Goal: Download file/media

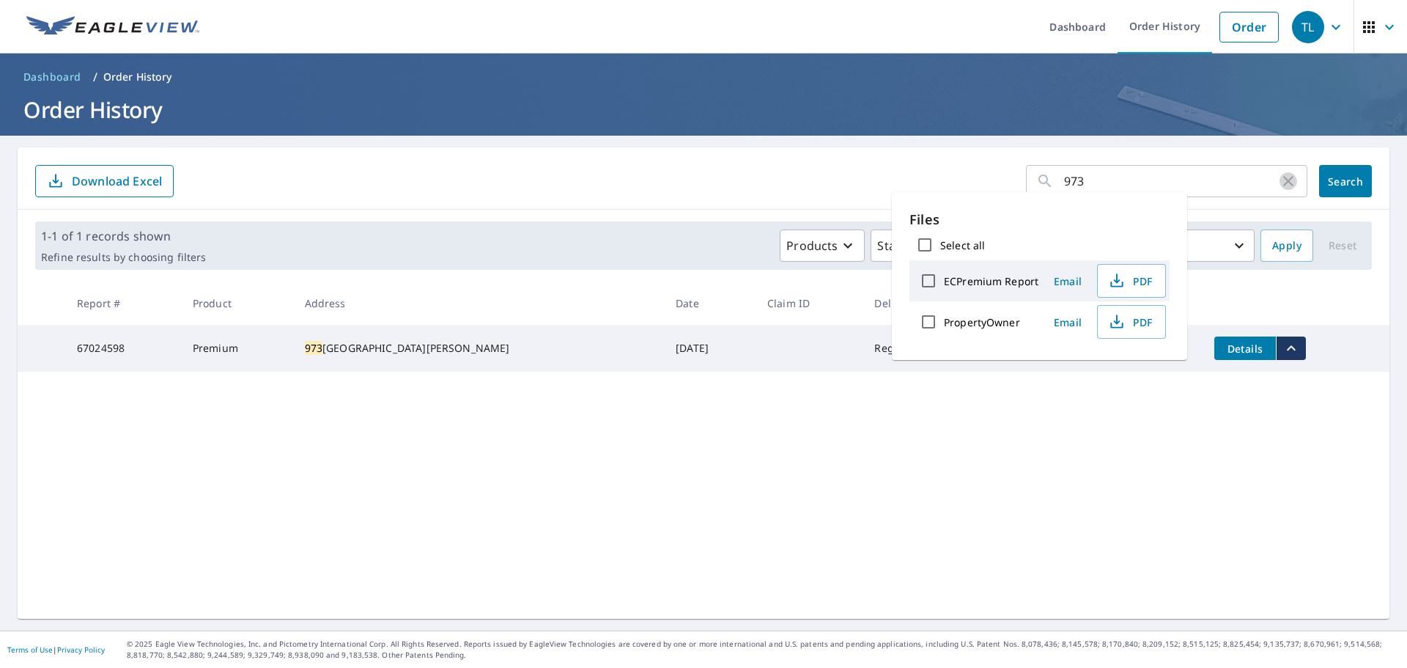
click at [1280, 180] on icon "button" at bounding box center [1288, 181] width 18 height 18
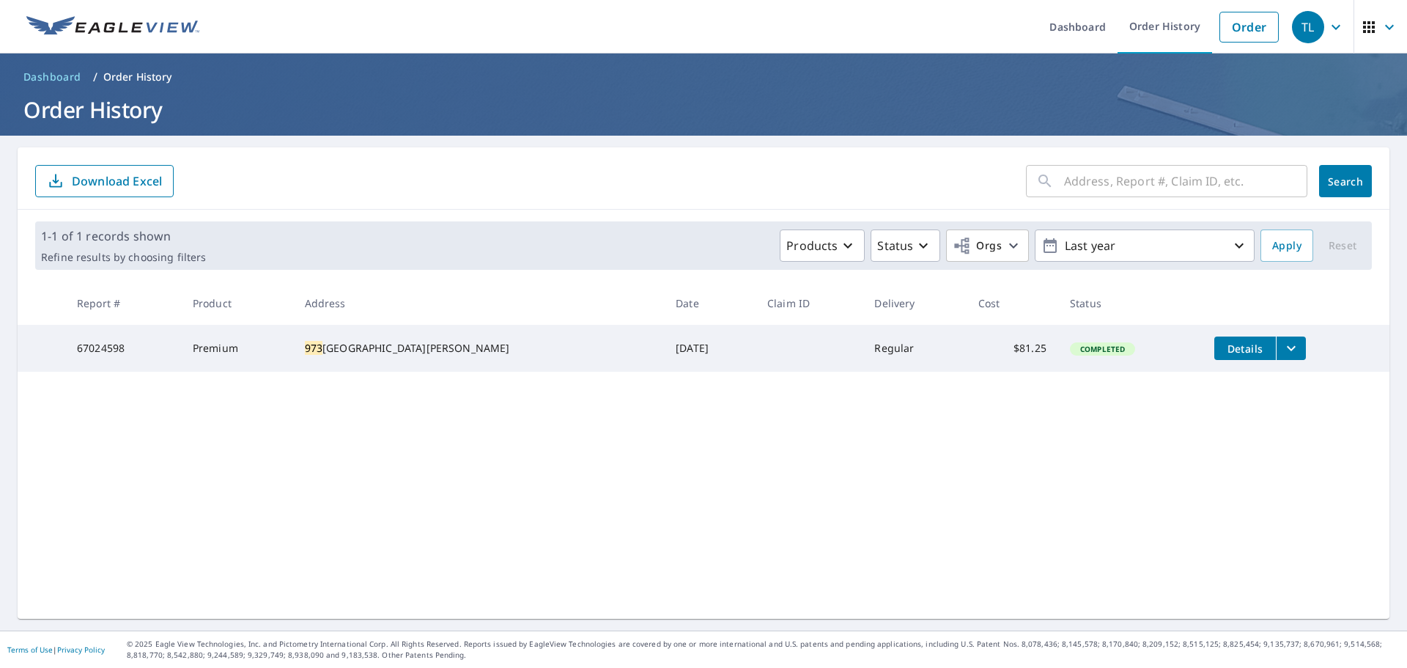
click at [1108, 183] on input "text" at bounding box center [1185, 180] width 243 height 41
type input "951"
click button "Search" at bounding box center [1345, 181] width 53 height 32
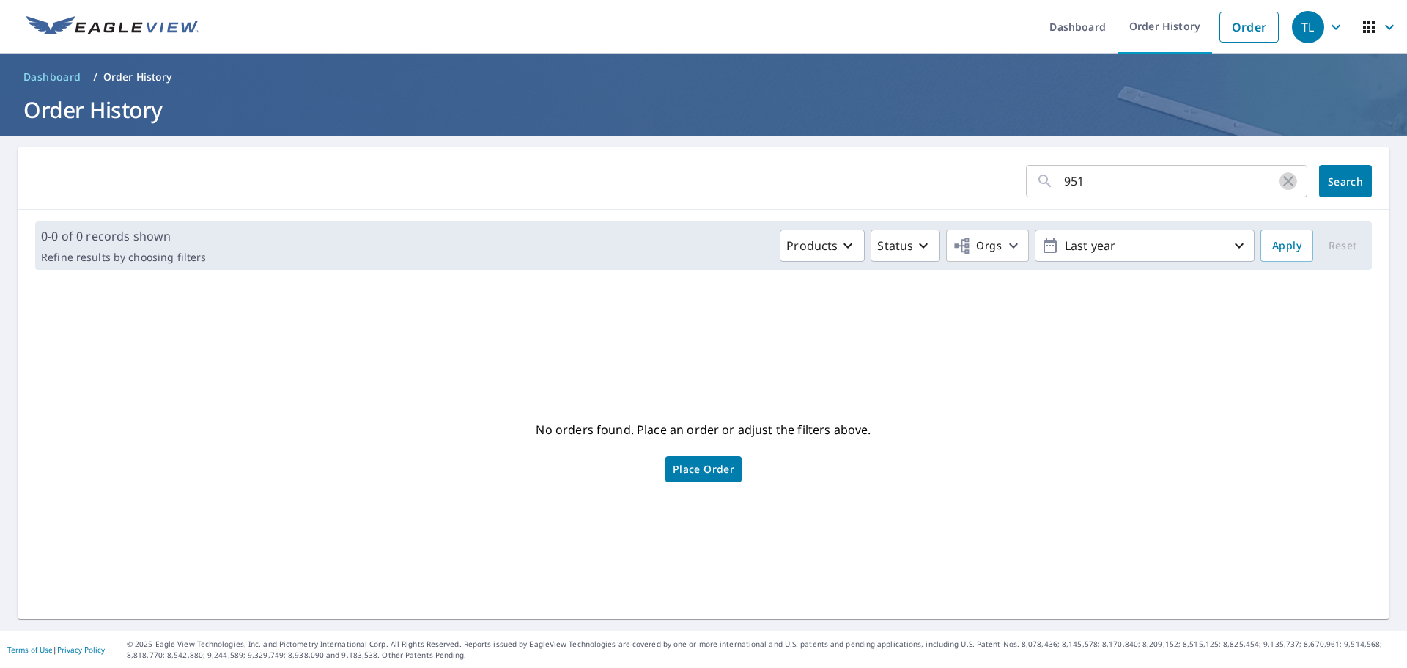
click at [1282, 179] on icon "button" at bounding box center [1288, 181] width 18 height 18
drag, startPoint x: 1255, startPoint y: 175, endPoint x: 1241, endPoint y: 184, distance: 16.5
click at [1241, 184] on input "text" at bounding box center [1185, 180] width 243 height 41
click at [1238, 185] on input "text" at bounding box center [1185, 180] width 243 height 41
type input "riverview"
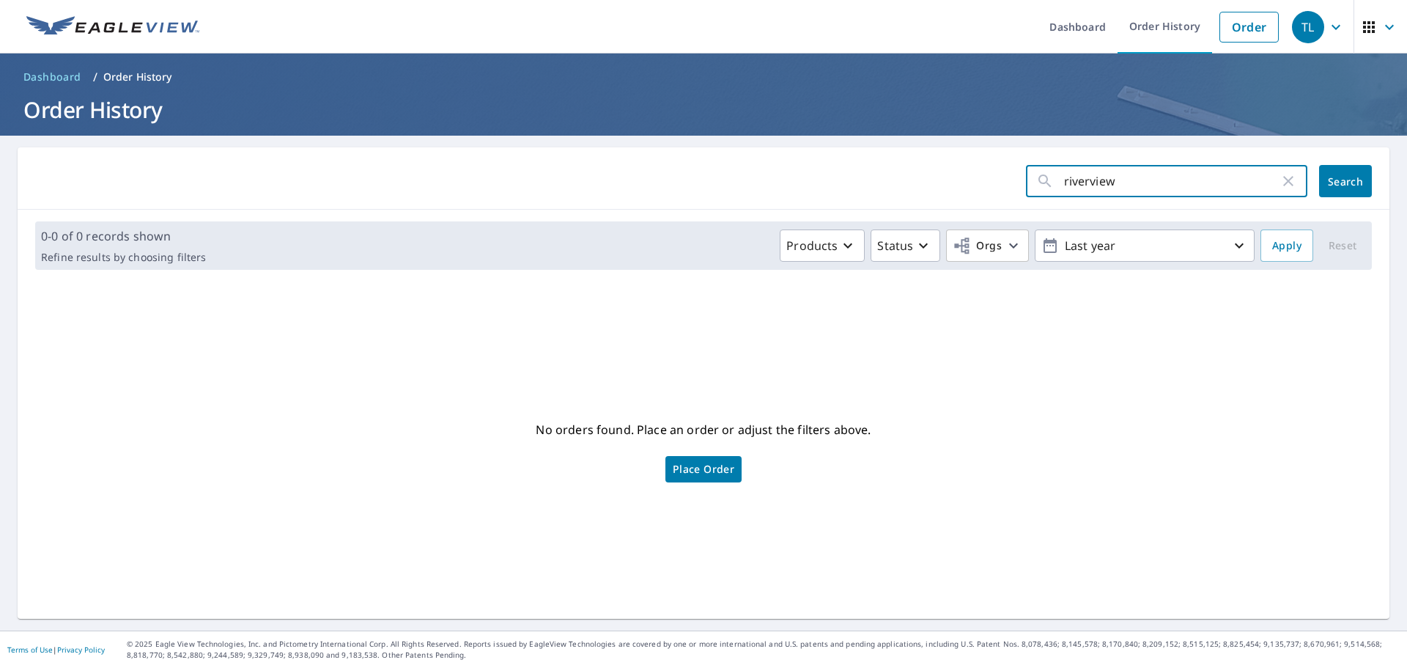
click button "Search" at bounding box center [1345, 181] width 53 height 32
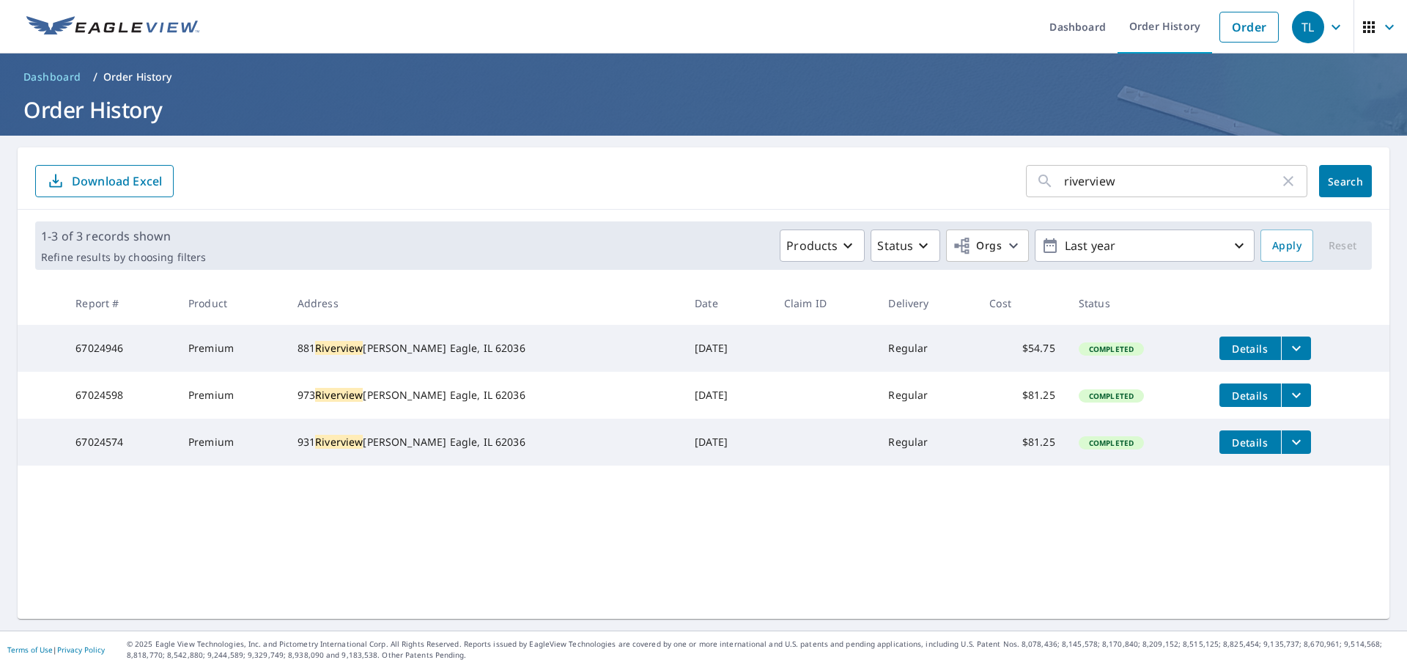
click at [1288, 451] on icon "filesDropdownBtn-67024574" at bounding box center [1297, 442] width 18 height 18
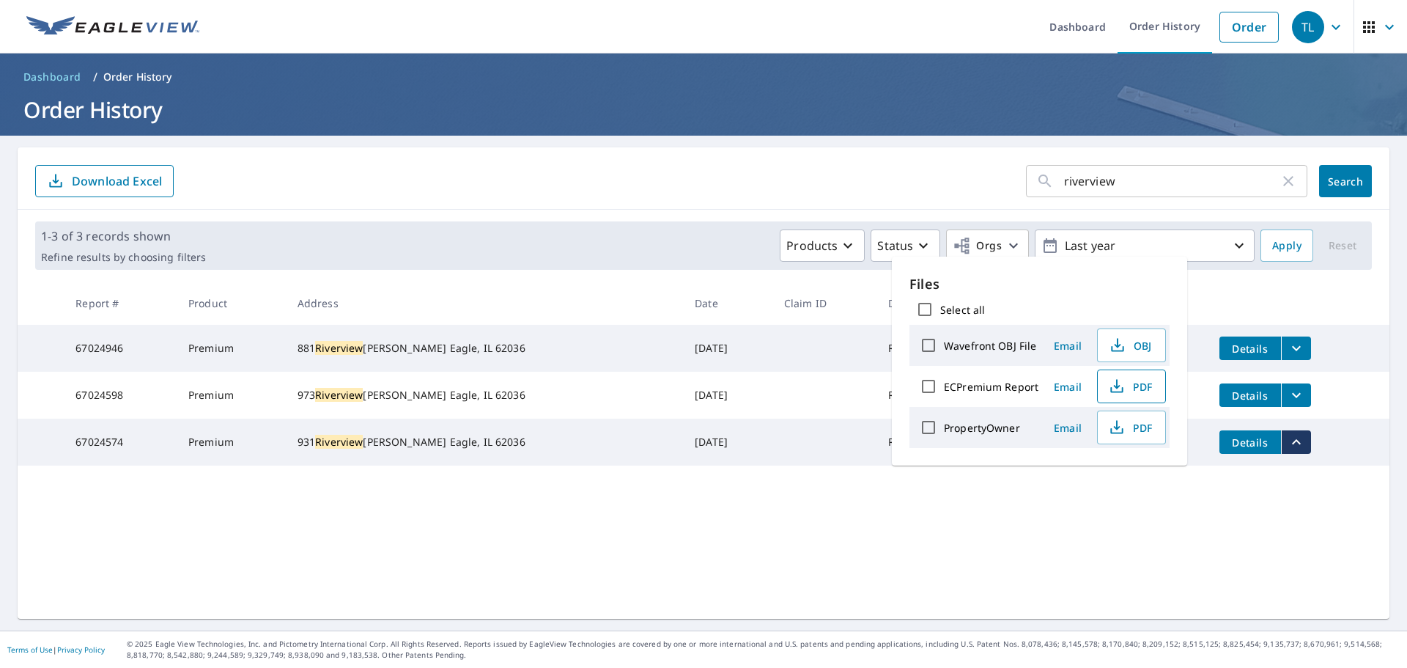
click at [1113, 389] on icon "button" at bounding box center [1117, 386] width 18 height 18
click at [1279, 184] on icon "button" at bounding box center [1288, 181] width 18 height 18
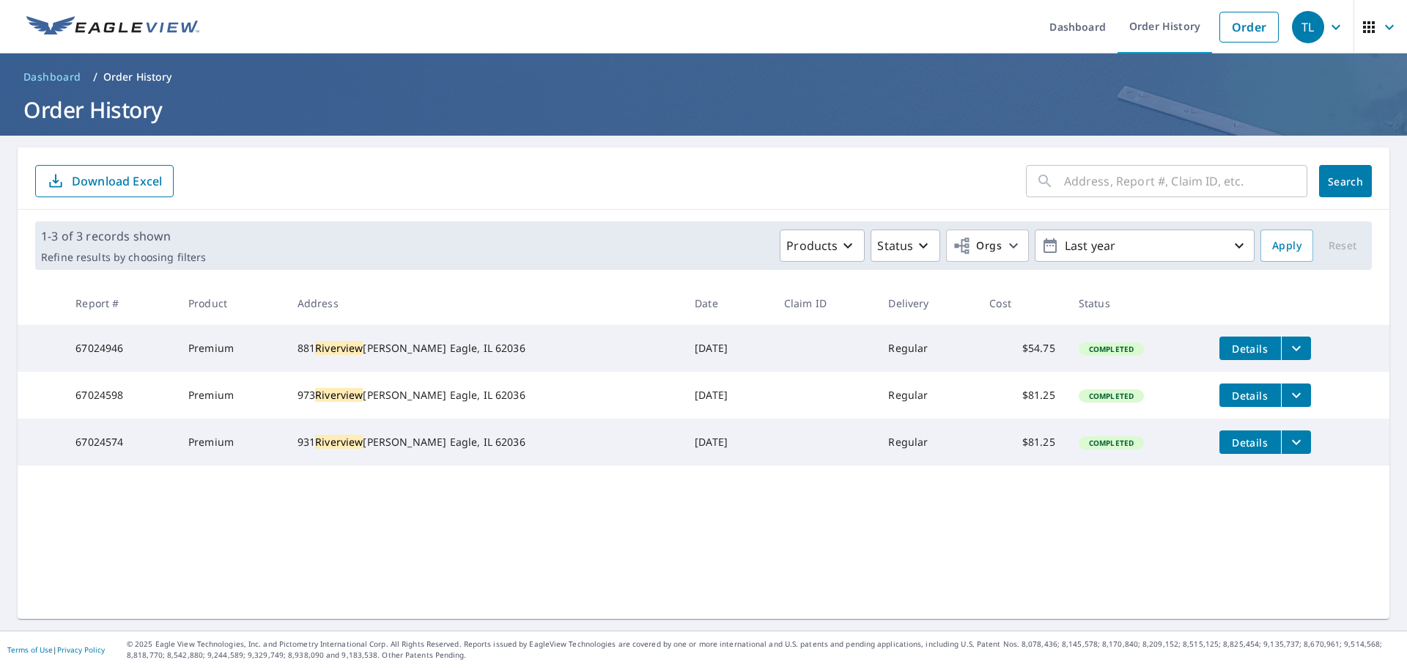
click at [1161, 184] on input "text" at bounding box center [1185, 180] width 243 height 41
type input "brickyard"
click button "Search" at bounding box center [1345, 181] width 53 height 32
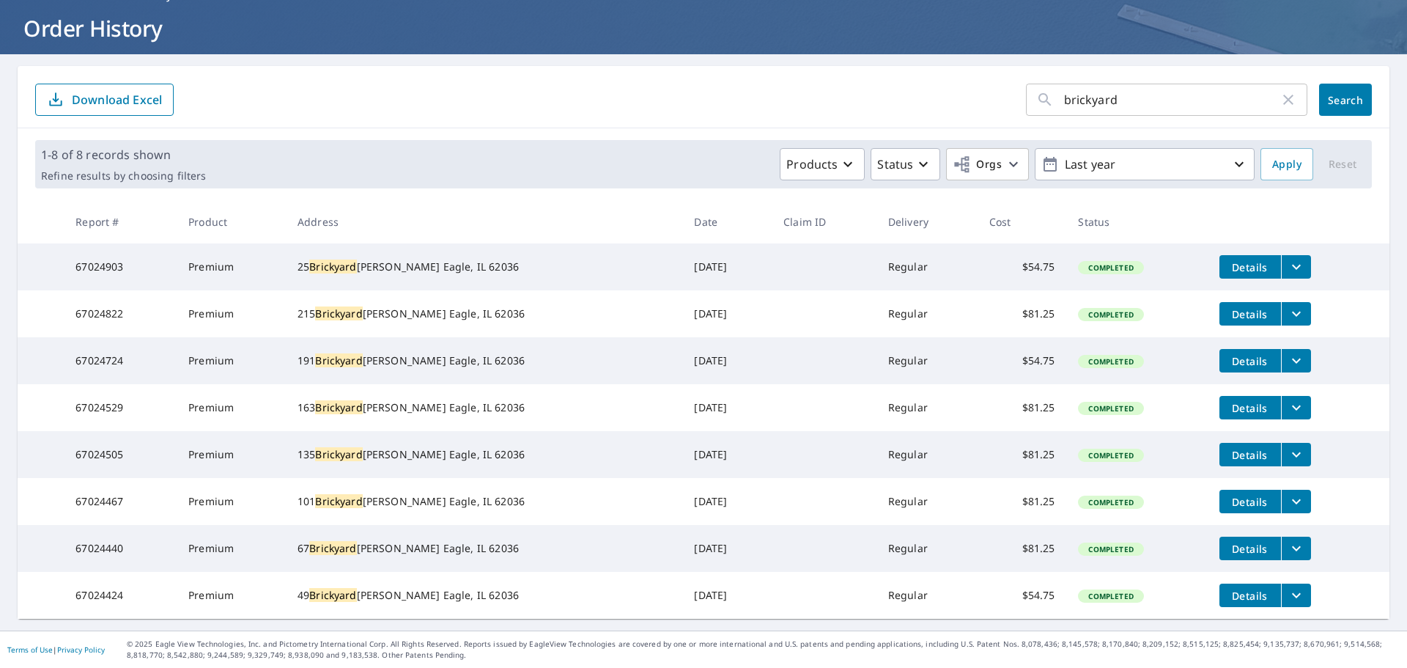
scroll to position [128, 0]
click at [1283, 95] on icon "button" at bounding box center [1288, 100] width 10 height 10
click at [1149, 79] on input "text" at bounding box center [1185, 99] width 243 height 41
type input "riverview"
click button "Search" at bounding box center [1345, 100] width 53 height 32
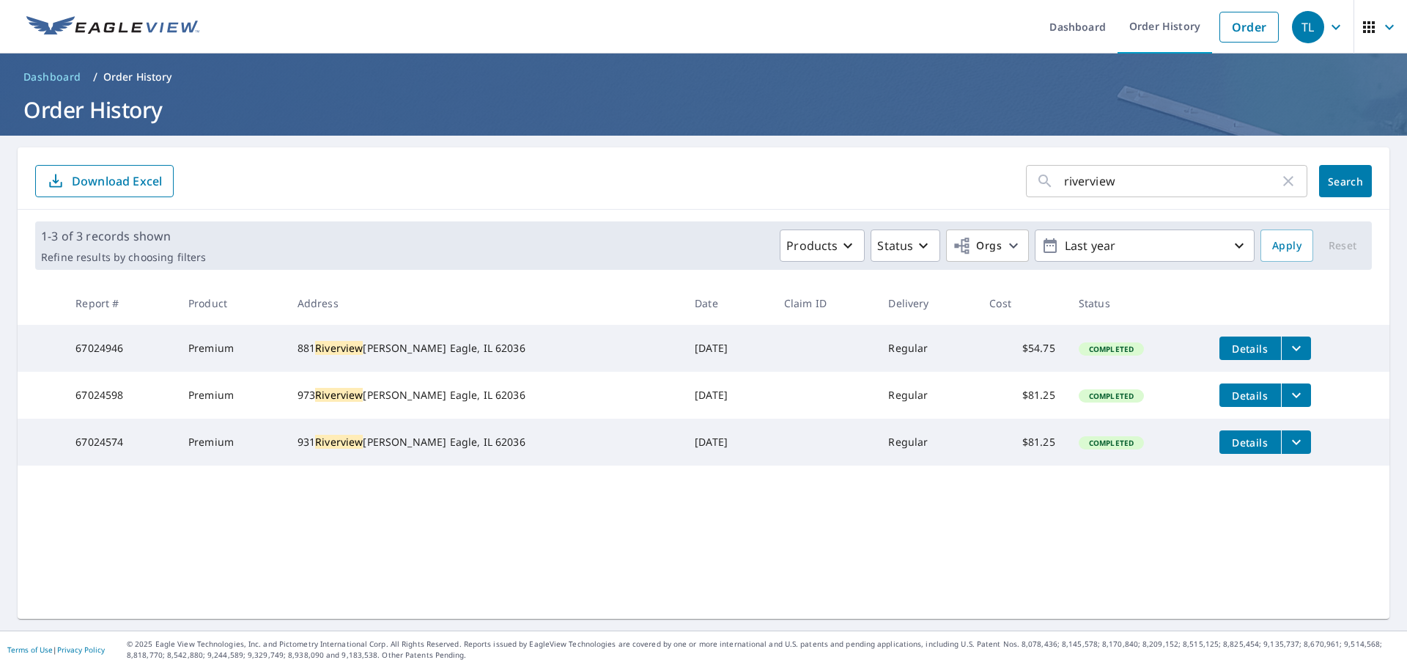
click at [1283, 182] on icon "button" at bounding box center [1288, 181] width 18 height 18
click at [1247, 185] on input "text" at bounding box center [1185, 180] width 243 height 41
type input "brickyard"
click button "Search" at bounding box center [1345, 181] width 53 height 32
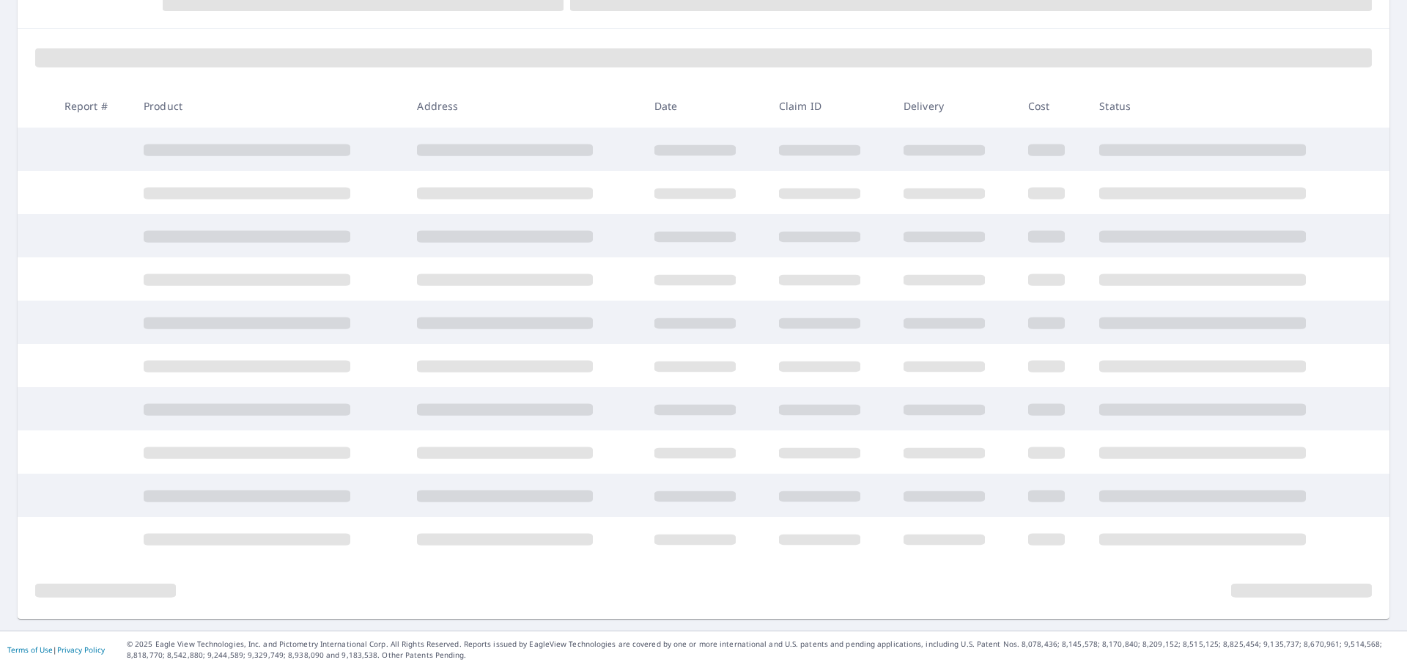
scroll to position [128, 0]
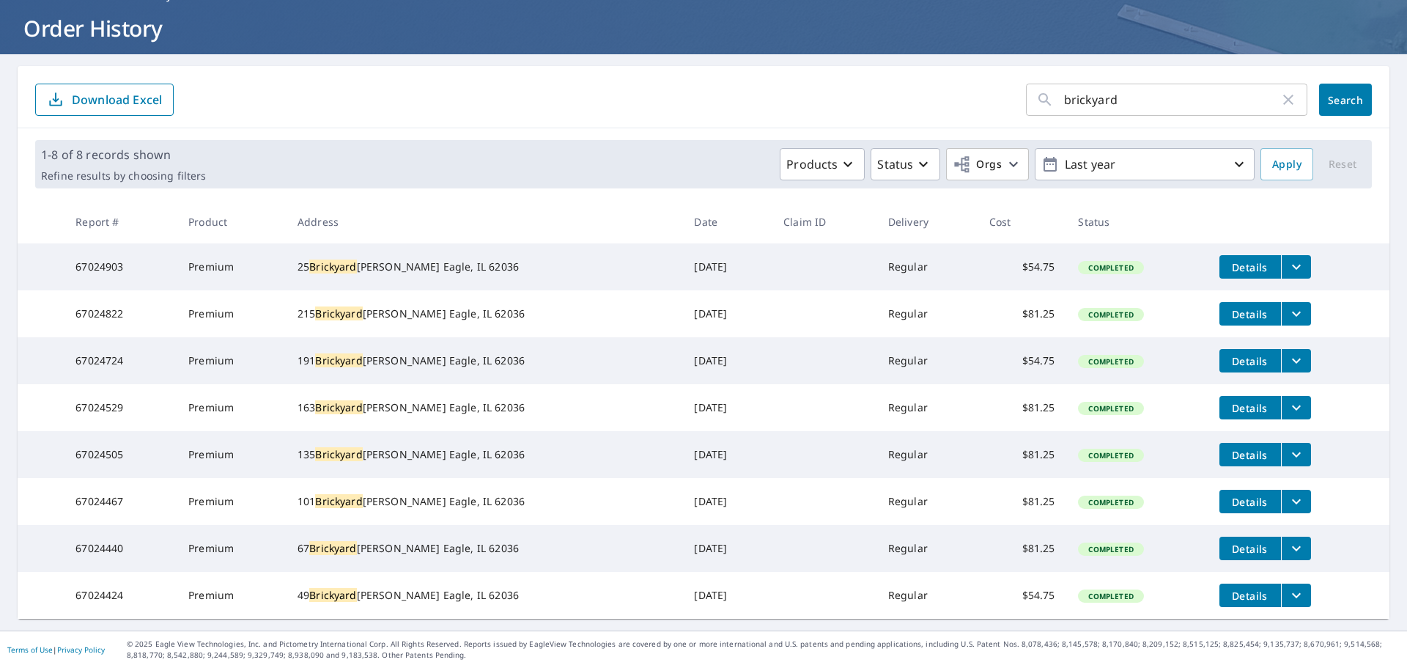
click at [1292, 593] on icon "filesDropdownBtn-67024424" at bounding box center [1296, 595] width 9 height 5
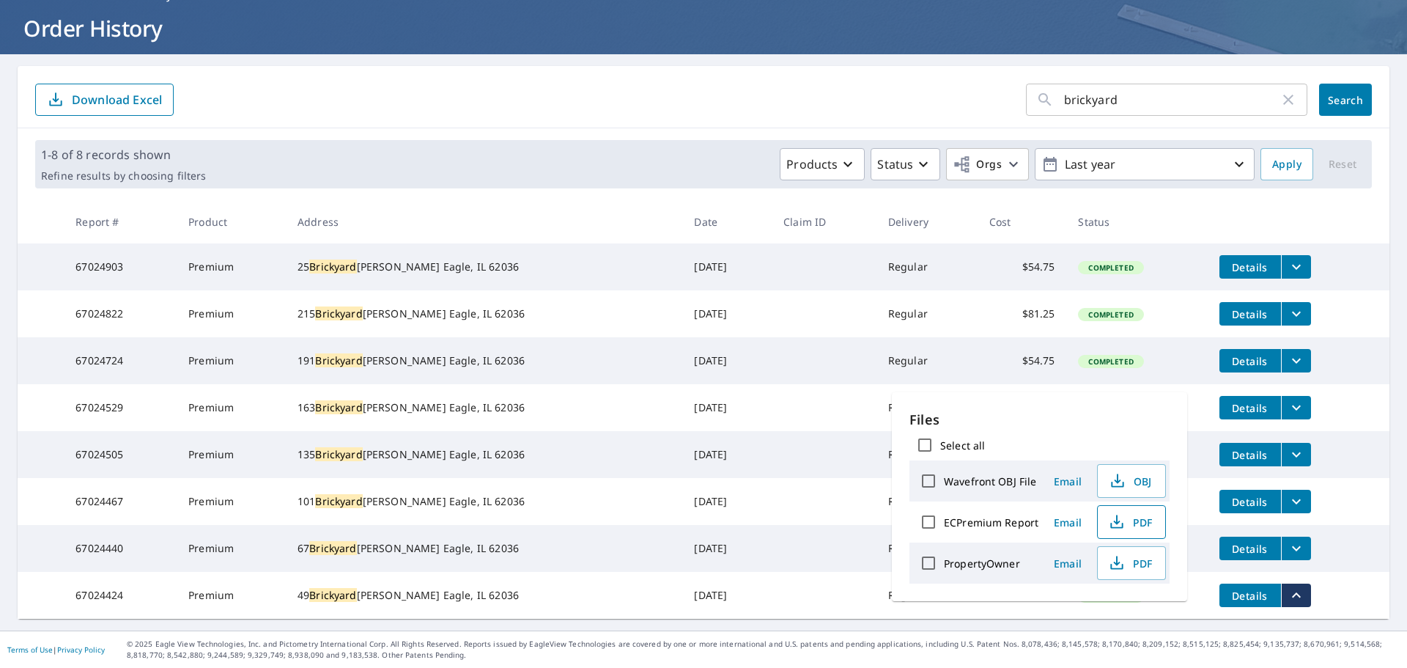
click at [1115, 526] on icon "button" at bounding box center [1117, 522] width 18 height 18
click at [772, 525] on td at bounding box center [824, 548] width 105 height 47
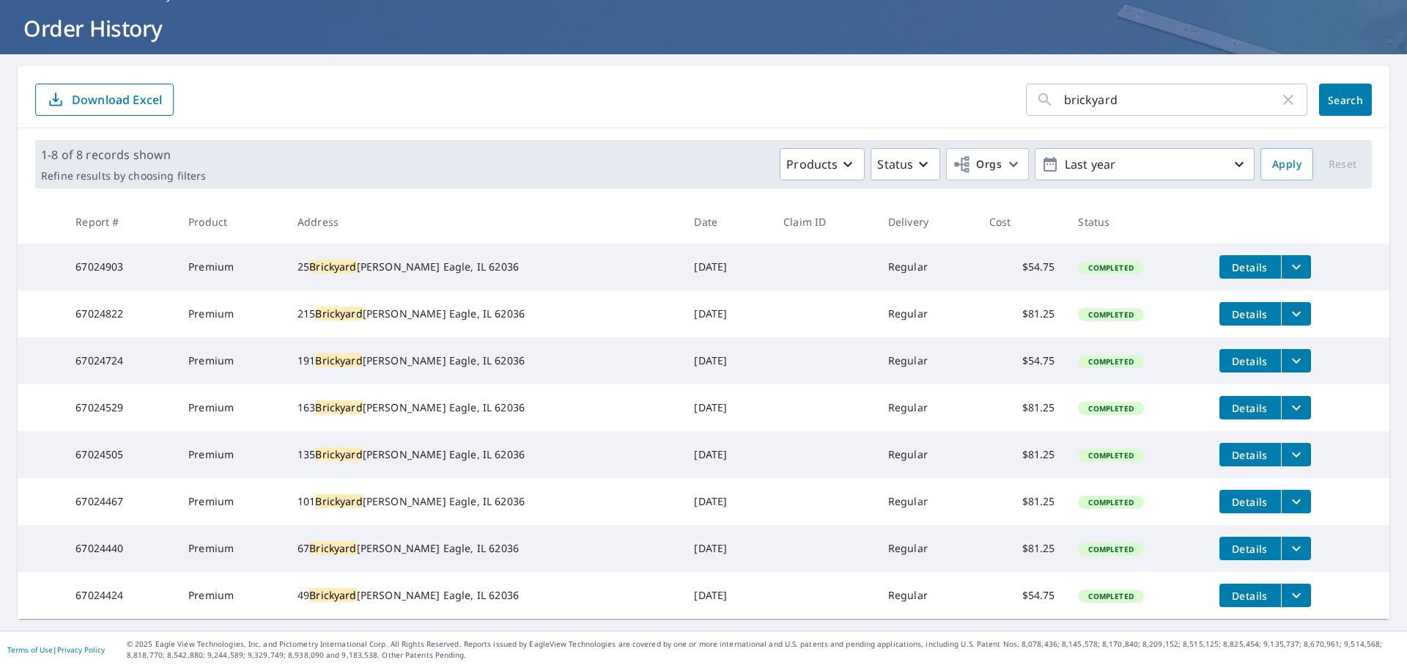
click at [1288, 594] on icon "filesDropdownBtn-67024424" at bounding box center [1297, 595] width 18 height 18
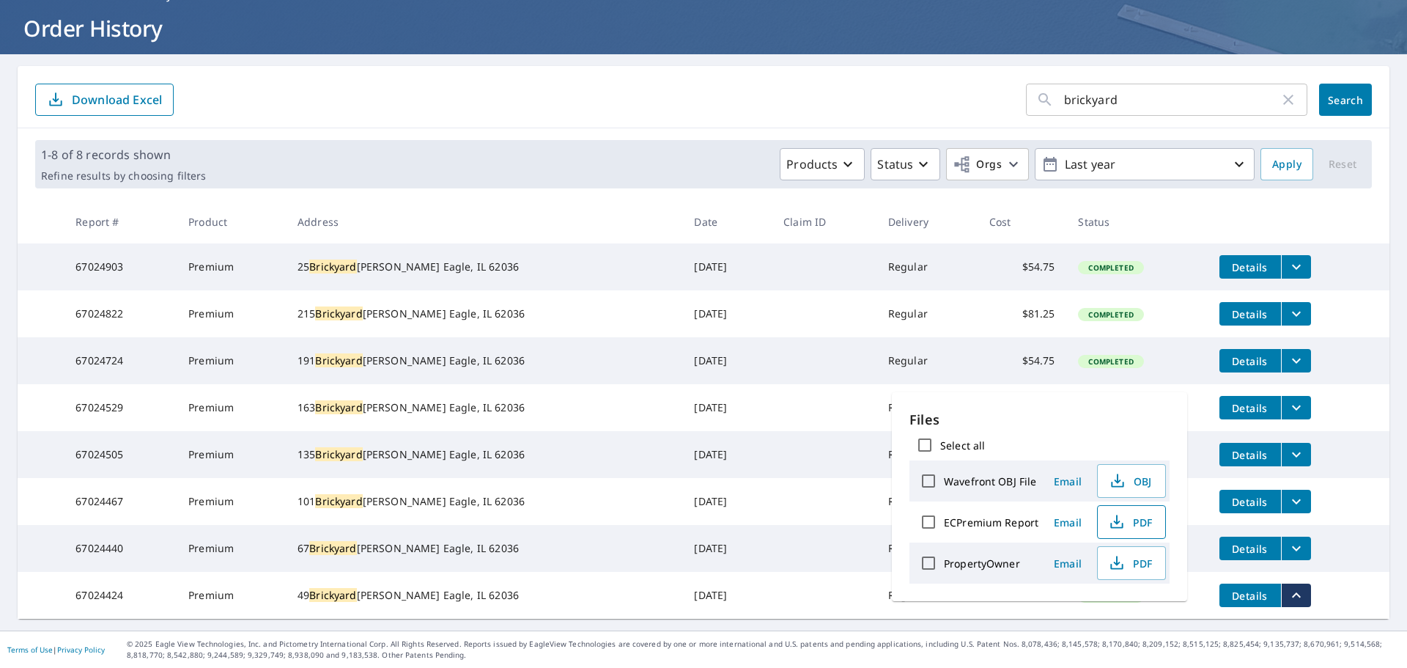
click at [1123, 519] on icon "button" at bounding box center [1117, 522] width 18 height 18
click at [690, 536] on td "[DATE]" at bounding box center [726, 548] width 89 height 47
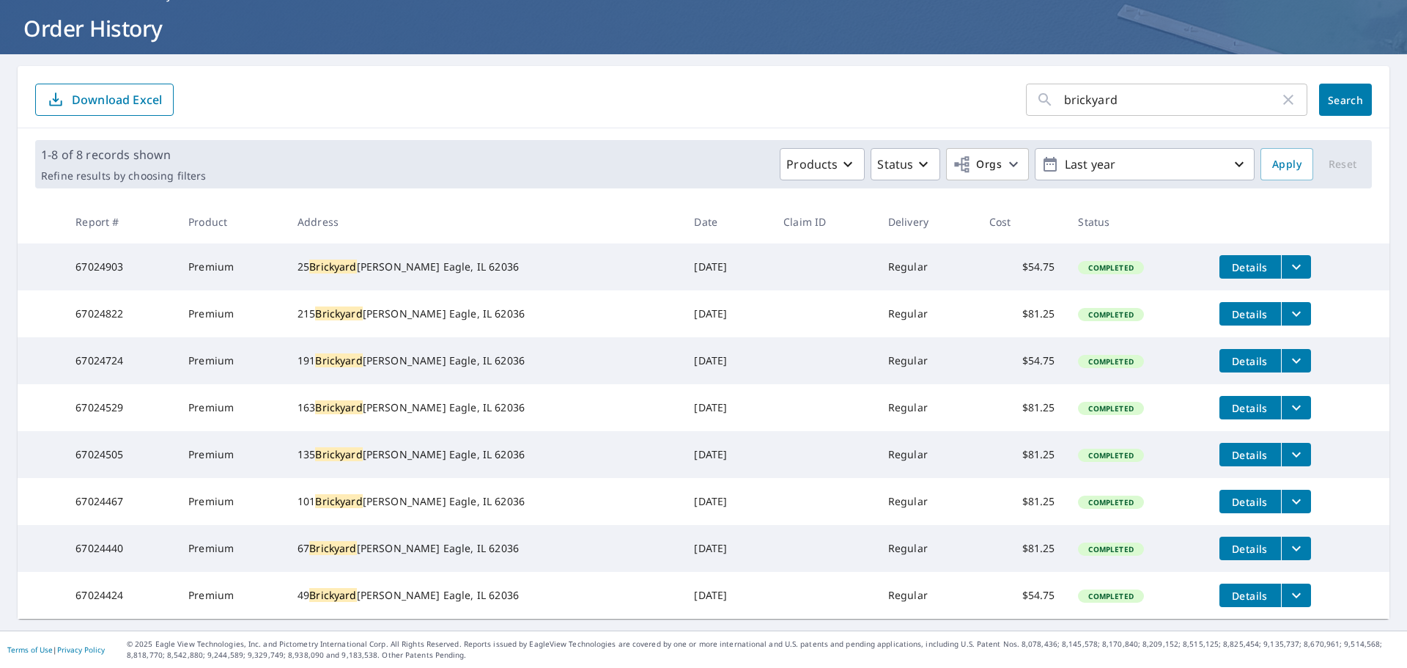
click at [1288, 539] on icon "filesDropdownBtn-67024440" at bounding box center [1297, 548] width 18 height 18
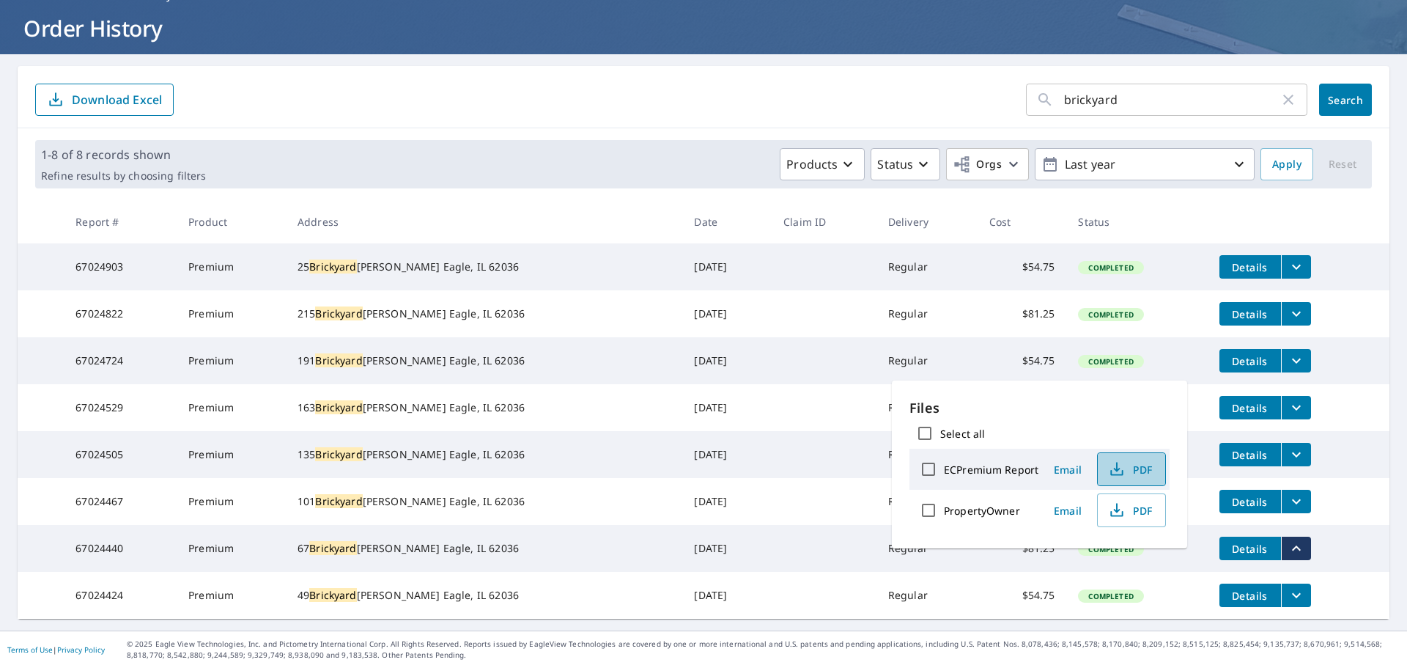
click at [1139, 472] on span "PDF" at bounding box center [1130, 469] width 47 height 18
